Goal: Obtain resource: Download file/media

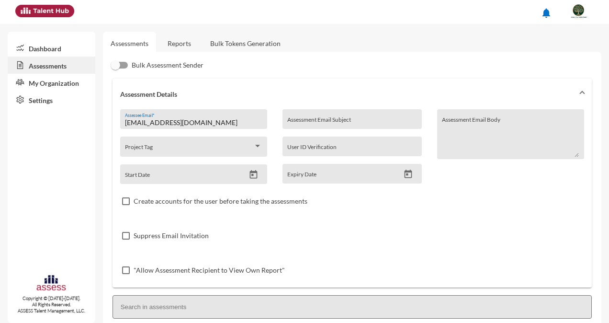
click at [178, 41] on link "Reports" at bounding box center [179, 43] width 39 height 23
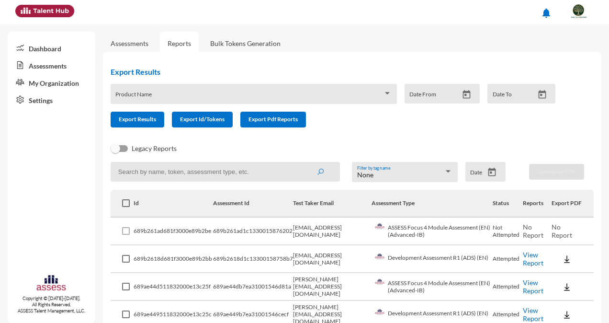
click at [531, 258] on link "View Report" at bounding box center [533, 258] width 21 height 16
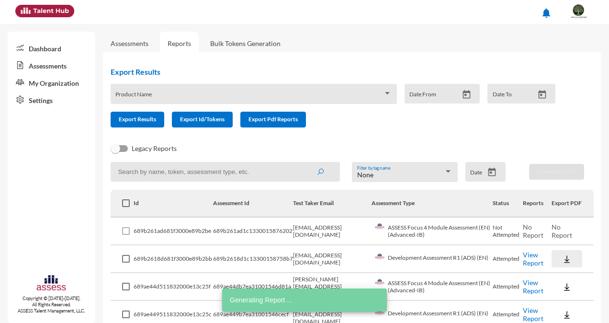
click at [563, 259] on img at bounding box center [567, 259] width 10 height 10
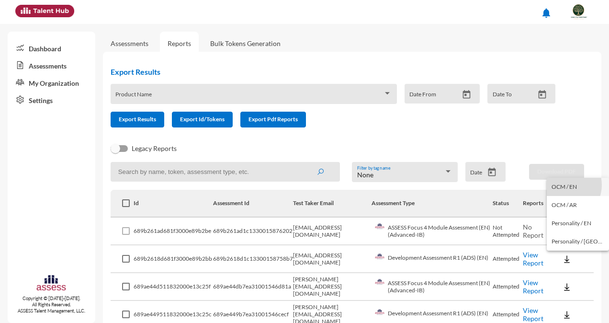
click at [563, 185] on button "OCM / EN" at bounding box center [577, 187] width 62 height 18
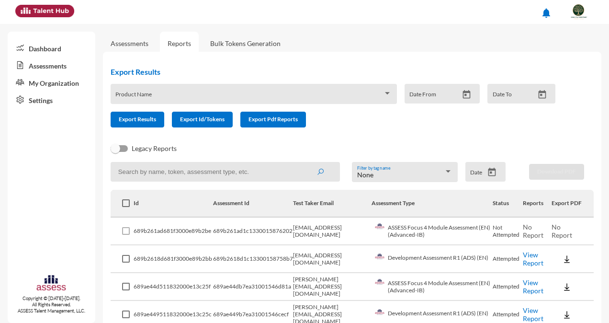
click at [555, 260] on button at bounding box center [566, 258] width 31 height 17
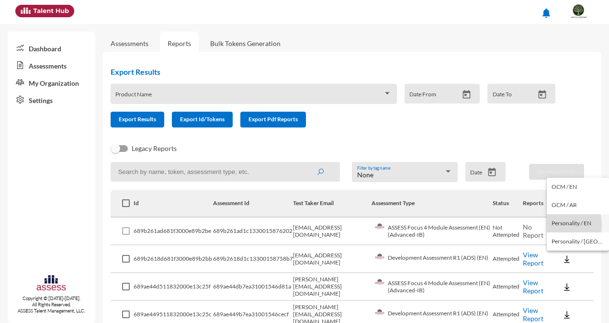
click at [553, 225] on button "Personality / EN" at bounding box center [577, 223] width 62 height 18
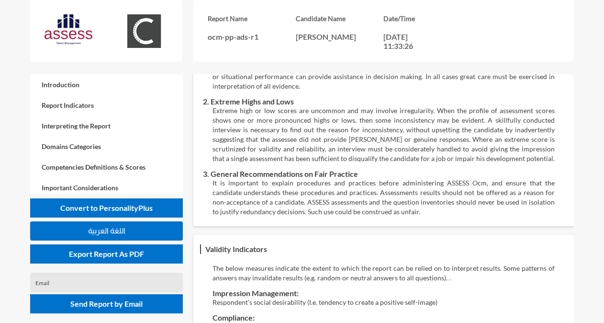
scroll to position [2126, 0]
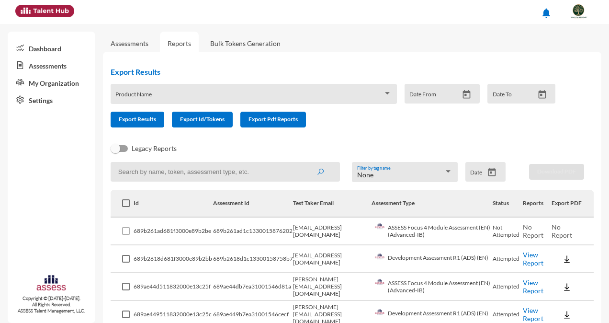
click at [27, 0] on div at bounding box center [70, 13] width 118 height 26
click at [527, 257] on link "View Report" at bounding box center [533, 258] width 21 height 16
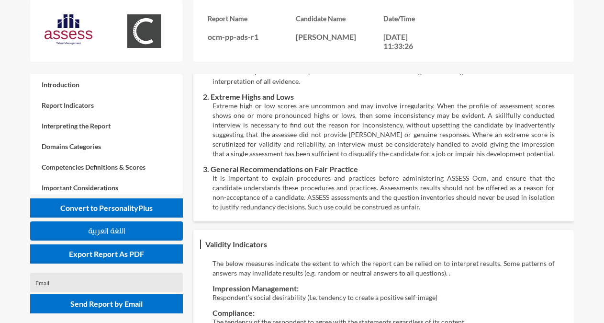
scroll to position [2126, 0]
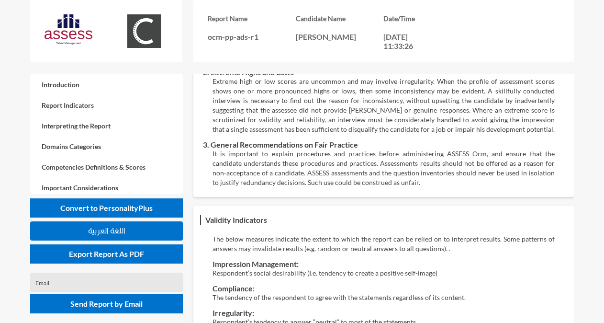
click at [477, 268] on p "Respondent’s social desirability (I.e. tendency to create a positive self-image)" at bounding box center [383, 273] width 342 height 10
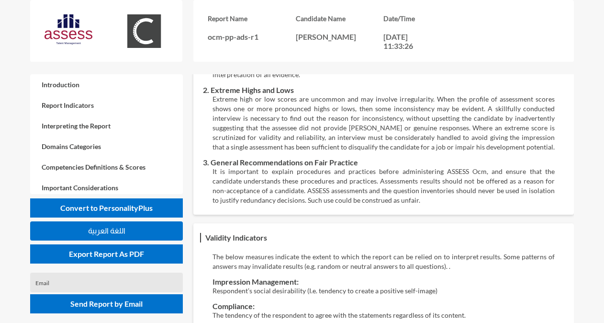
scroll to position [2108, 0]
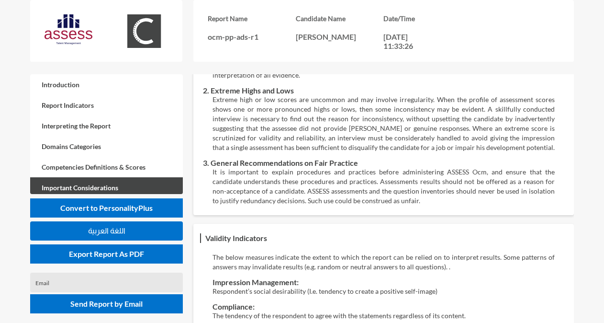
click at [103, 185] on link "Important Considerations" at bounding box center [106, 187] width 153 height 21
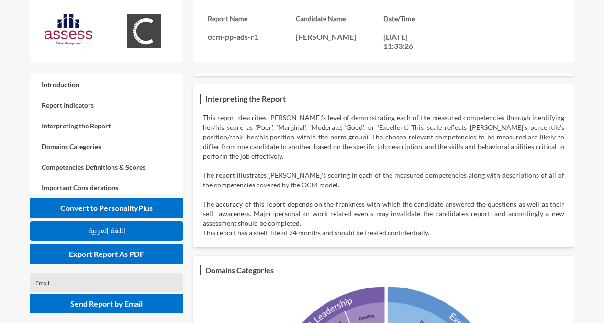
scroll to position [208, 0]
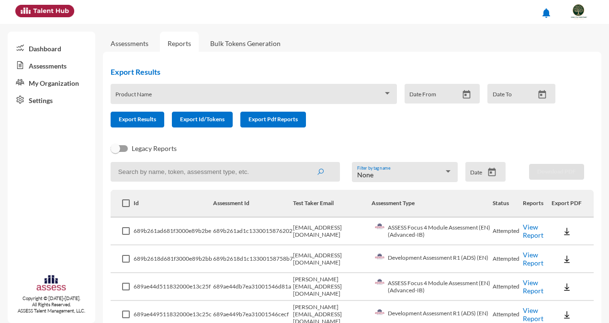
click at [525, 236] on link "View Report" at bounding box center [533, 231] width 21 height 16
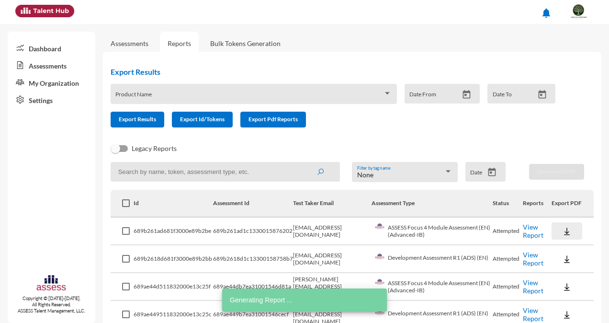
click at [562, 230] on img at bounding box center [567, 231] width 10 height 10
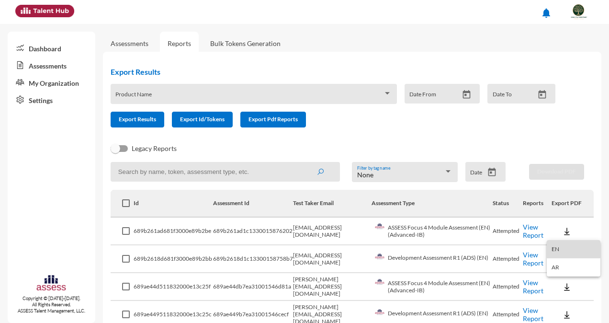
click at [553, 247] on button "EN" at bounding box center [573, 249] width 54 height 18
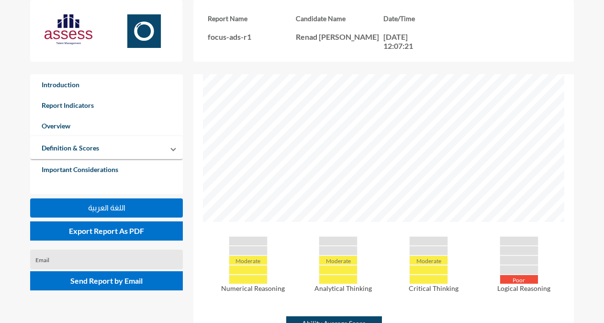
scroll to position [319, 0]
